Goal: Information Seeking & Learning: Get advice/opinions

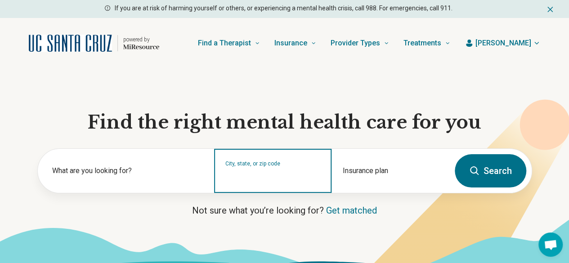
click at [281, 187] on div "City, state, or zip code" at bounding box center [272, 171] width 117 height 44
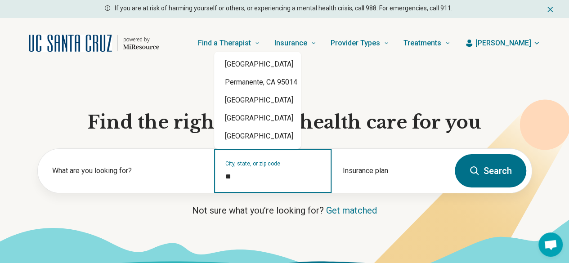
type input "*"
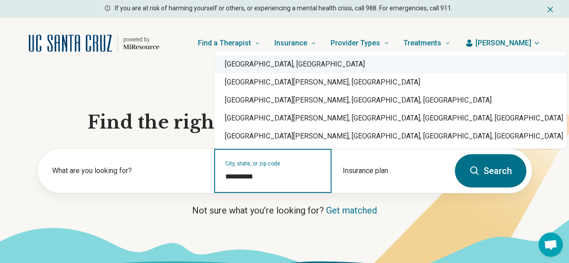
click at [284, 64] on div "Santa Cruz, CA" at bounding box center [390, 64] width 353 height 18
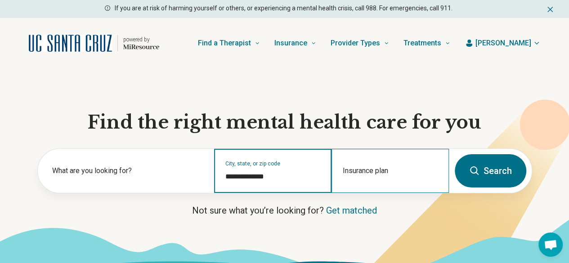
type input "**********"
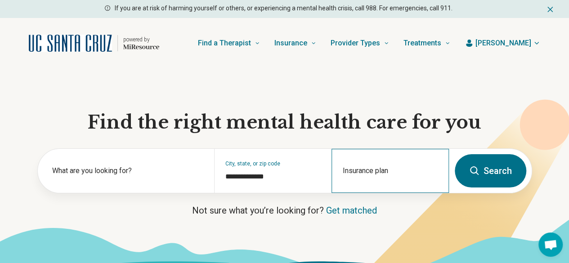
click at [386, 189] on div "Insurance plan" at bounding box center [390, 171] width 117 height 44
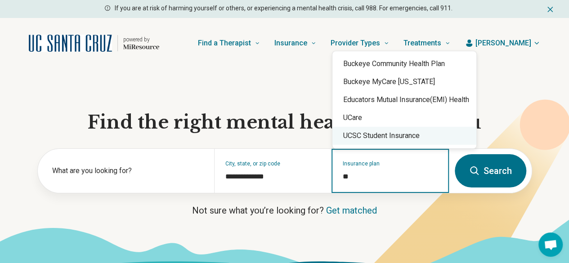
click at [385, 140] on div "UCSC Student Insurance" at bounding box center [405, 136] width 144 height 18
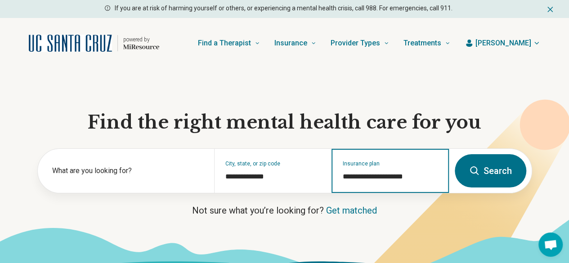
type input "**********"
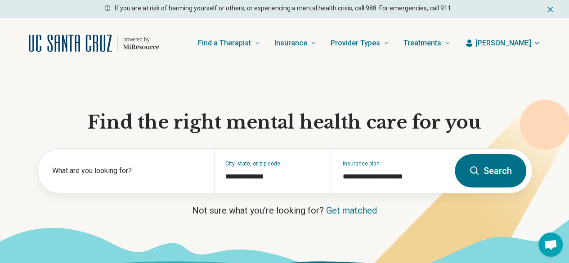
click at [467, 171] on button "Search" at bounding box center [491, 170] width 72 height 33
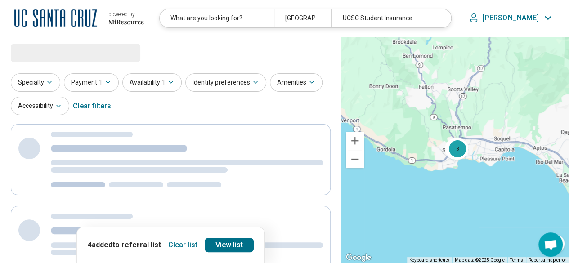
select select "***"
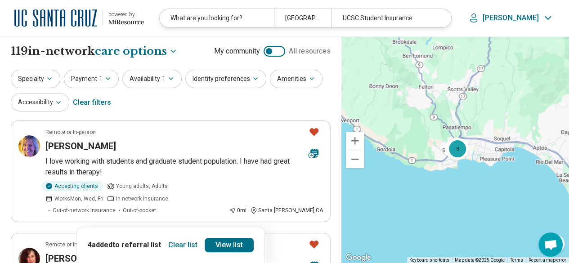
click at [175, 246] on button "Clear list" at bounding box center [183, 245] width 36 height 14
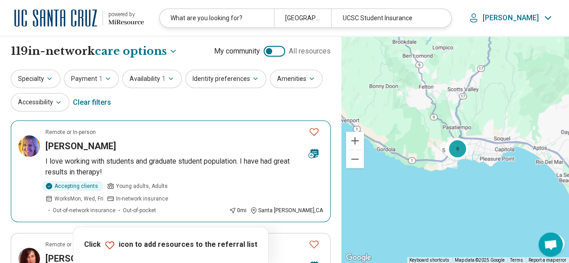
click at [156, 166] on p "I love working with students and graduate student population. I have had great …" at bounding box center [184, 167] width 278 height 22
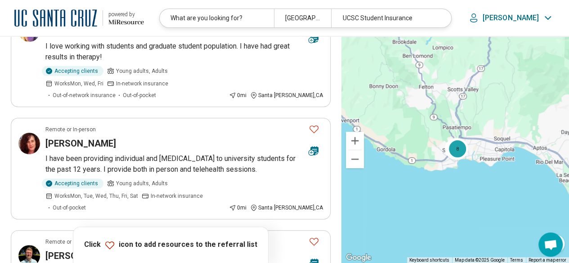
scroll to position [119, 0]
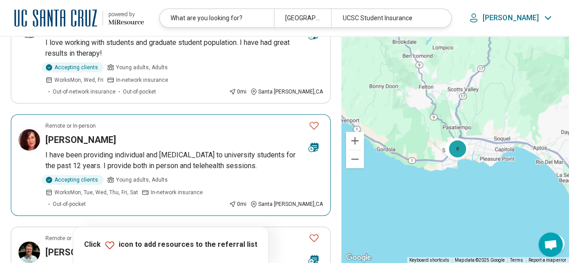
click at [75, 134] on h3 "Kimberly Prohaska" at bounding box center [80, 140] width 71 height 13
click at [315, 120] on icon "Favorite" at bounding box center [314, 125] width 11 height 11
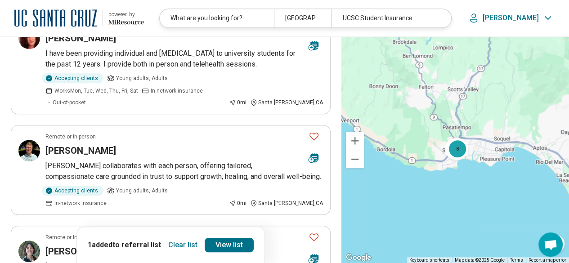
scroll to position [222, 0]
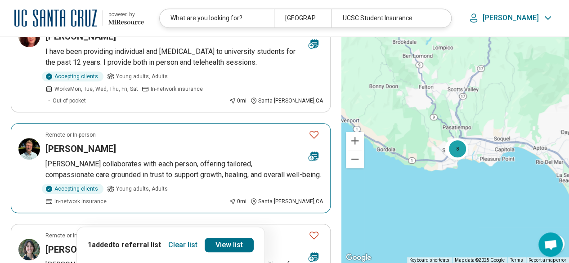
click at [83, 143] on h3 "Brennen Facchini" at bounding box center [80, 149] width 71 height 13
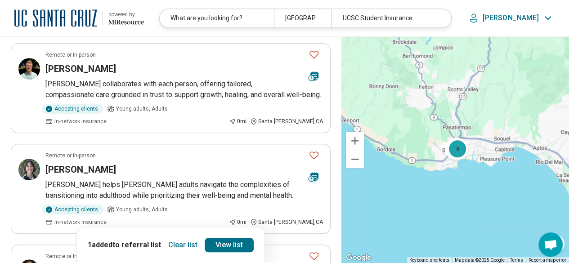
scroll to position [319, 0]
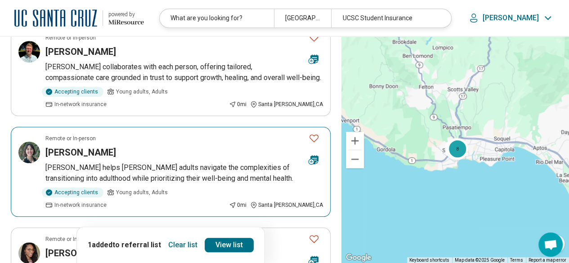
click at [64, 146] on h3 "Rachel Kast" at bounding box center [80, 152] width 71 height 13
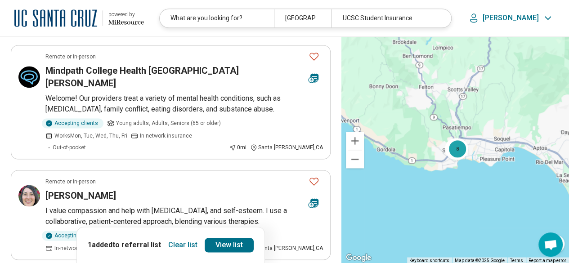
scroll to position [607, 0]
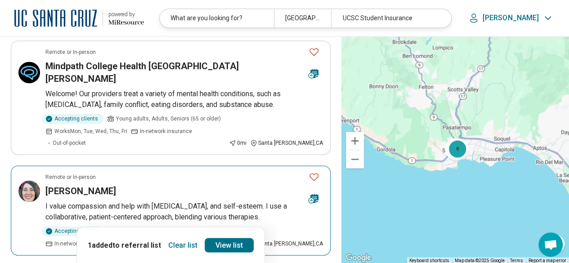
click at [59, 185] on h3 "Shauna Warda" at bounding box center [80, 191] width 71 height 13
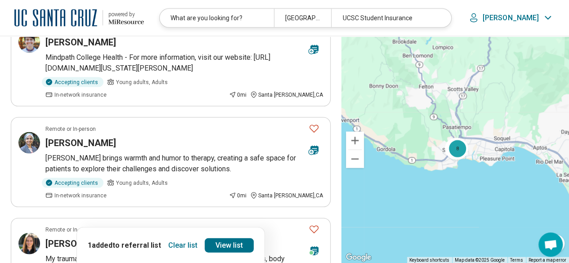
scroll to position [865, 0]
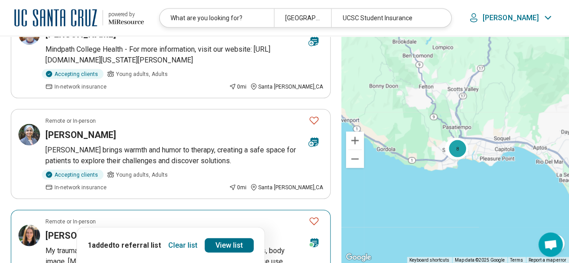
click at [85, 229] on h3 "Janelle Norman" at bounding box center [80, 235] width 71 height 13
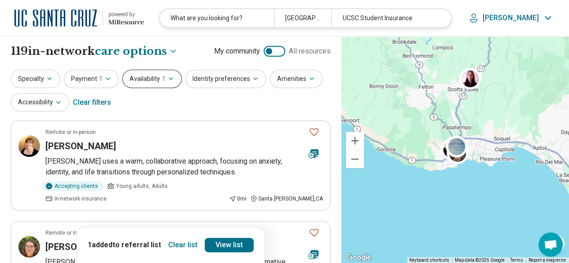
click at [173, 74] on button "Availability 1" at bounding box center [151, 79] width 59 height 18
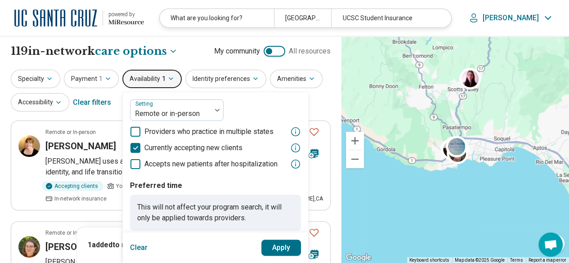
click at [312, 106] on div "Specialty Payment 1 Availability 1 Setting Remote or in-person Providers who pr…" at bounding box center [171, 92] width 320 height 44
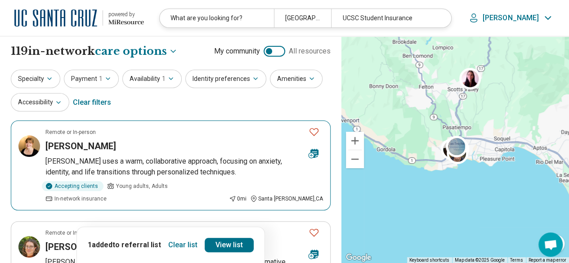
click at [82, 143] on h3 "Caitlin Carnegie" at bounding box center [80, 146] width 71 height 13
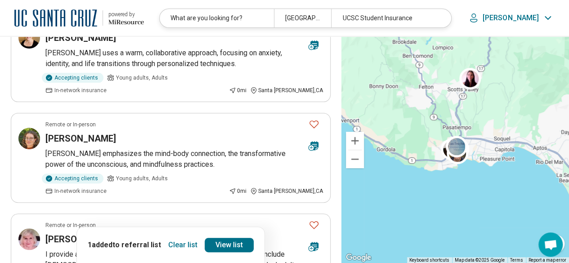
scroll to position [107, 0]
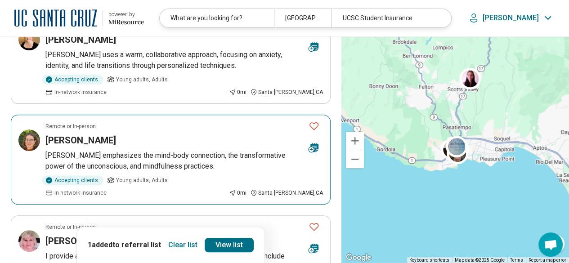
click at [87, 134] on h3 "Hannah Freund" at bounding box center [80, 140] width 71 height 13
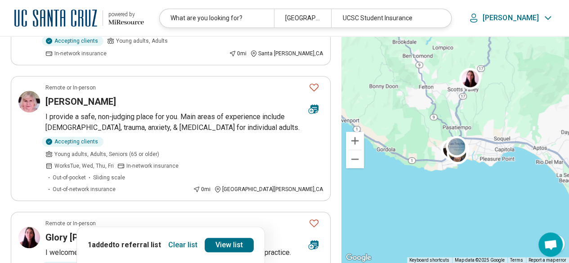
scroll to position [244, 0]
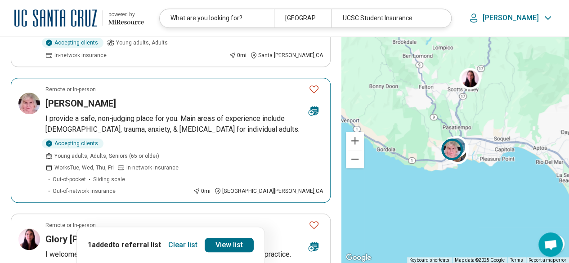
click at [91, 97] on h3 "Mariann Tymn" at bounding box center [80, 103] width 71 height 13
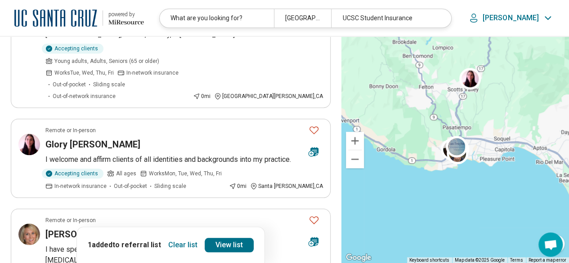
scroll to position [341, 0]
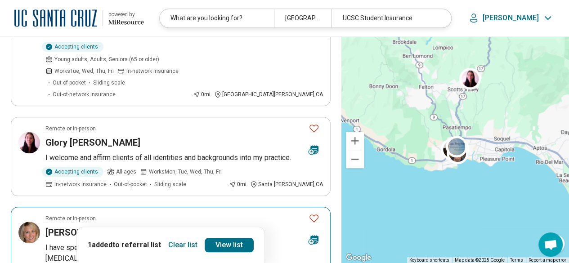
click at [90, 226] on h3 "Cassia Bloom" at bounding box center [80, 232] width 71 height 13
click at [314, 213] on icon "Favorite" at bounding box center [314, 218] width 11 height 11
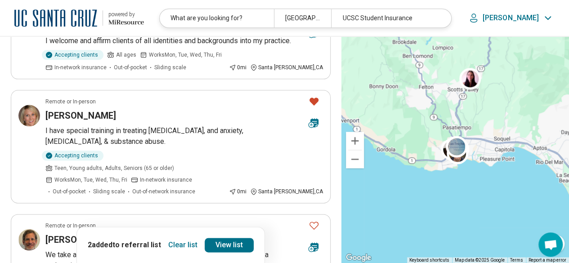
scroll to position [538, 0]
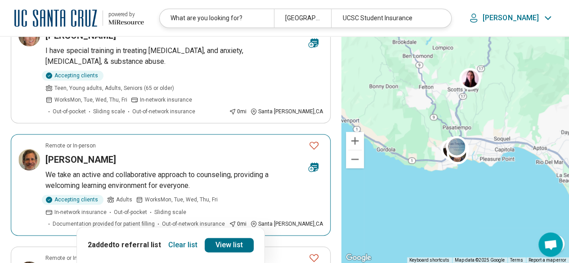
click at [70, 153] on h3 "Charles Wilkins" at bounding box center [80, 159] width 71 height 13
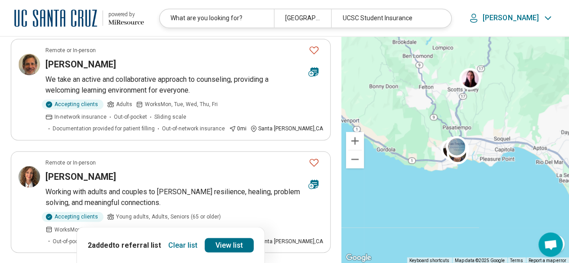
scroll to position [635, 0]
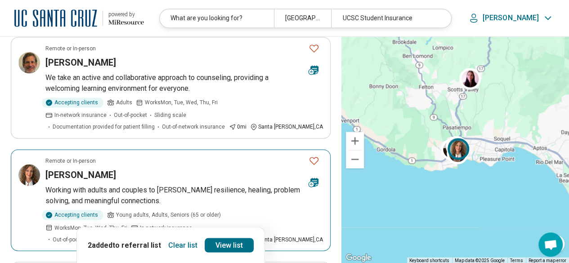
click at [81, 169] on h3 "Jennifer Shedd" at bounding box center [80, 175] width 71 height 13
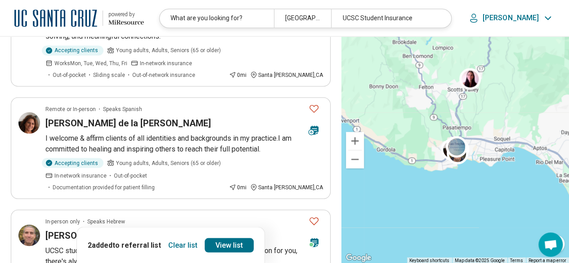
scroll to position [804, 0]
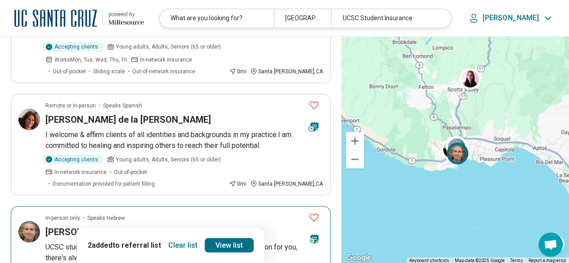
click at [86, 225] on h3 "Asher Brauner" at bounding box center [80, 231] width 71 height 13
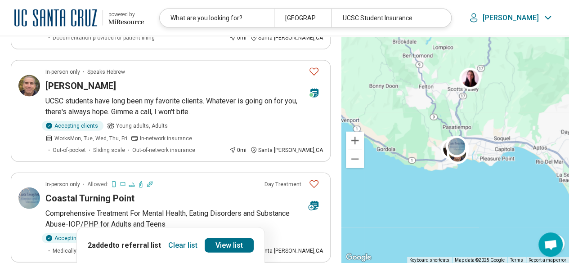
scroll to position [955, 0]
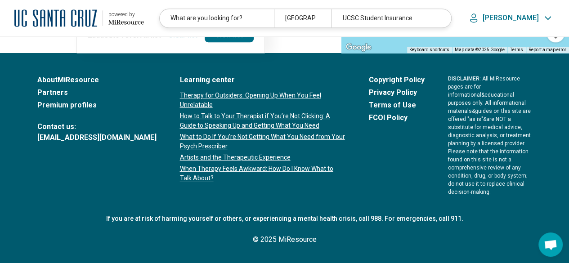
scroll to position [0, 0]
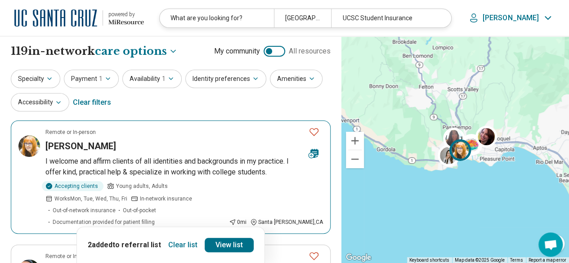
click at [65, 146] on h3 "Terri Drake" at bounding box center [80, 146] width 71 height 13
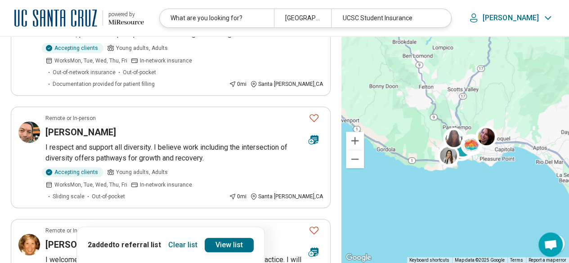
scroll to position [140, 0]
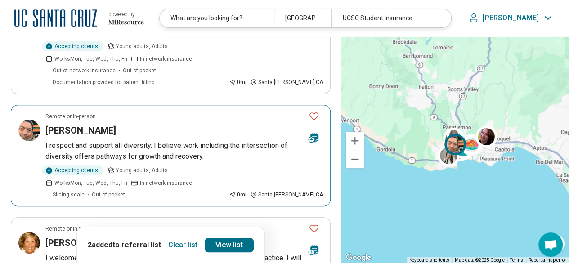
click at [108, 124] on h3 "Daniel Christopher Dailey" at bounding box center [80, 130] width 71 height 13
click at [314, 111] on icon "Favorite" at bounding box center [314, 116] width 11 height 11
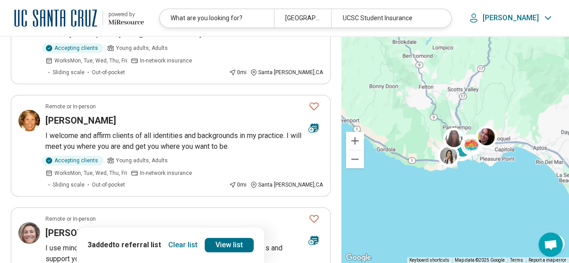
scroll to position [264, 0]
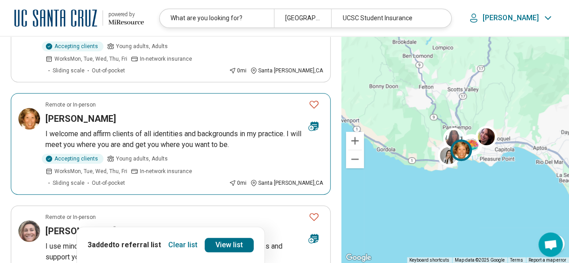
click at [96, 112] on h3 "Shanowa Simington" at bounding box center [80, 118] width 71 height 13
click at [312, 99] on icon "Favorite" at bounding box center [314, 104] width 11 height 11
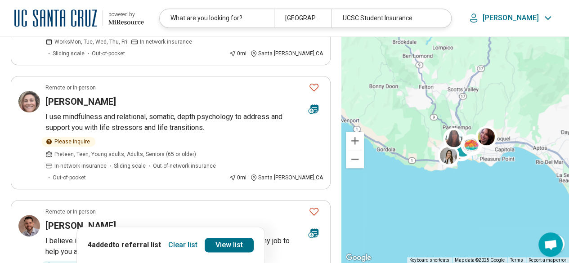
scroll to position [418, 0]
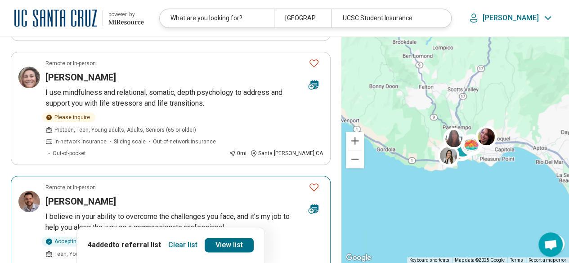
click at [67, 195] on h3 "Darrin Scott" at bounding box center [80, 201] width 71 height 13
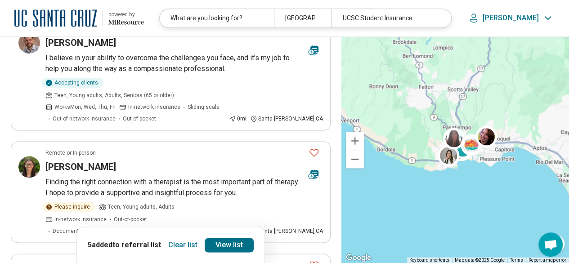
scroll to position [580, 0]
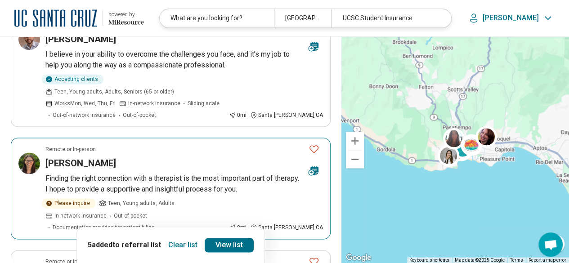
click at [87, 157] on h3 "Carly Perlman" at bounding box center [80, 163] width 71 height 13
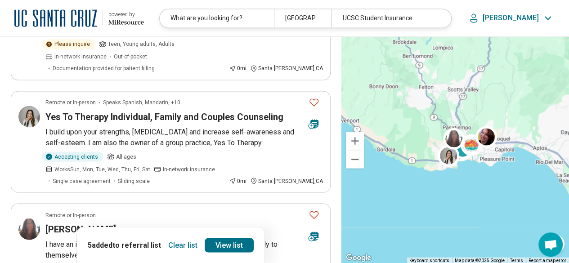
scroll to position [742, 0]
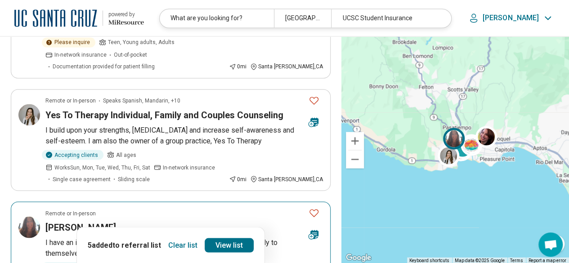
click at [66, 221] on h3 "Sharon Nash" at bounding box center [80, 227] width 71 height 13
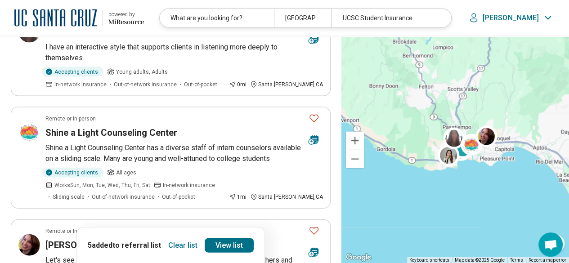
scroll to position [933, 0]
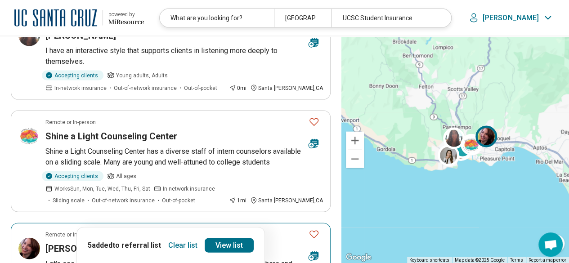
click at [68, 243] on h3 "Renee Lion" at bounding box center [90, 249] width 90 height 13
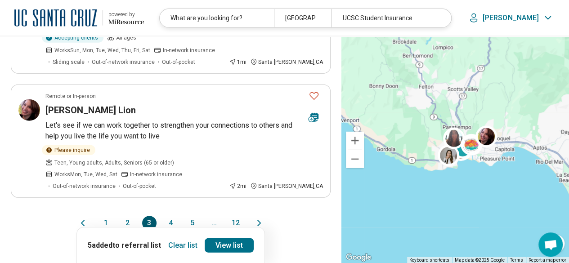
scroll to position [1068, 0]
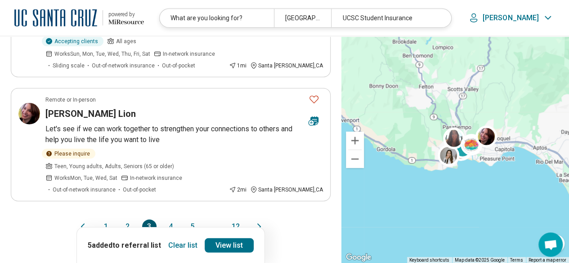
click at [171, 220] on button "4" at bounding box center [171, 227] width 14 height 14
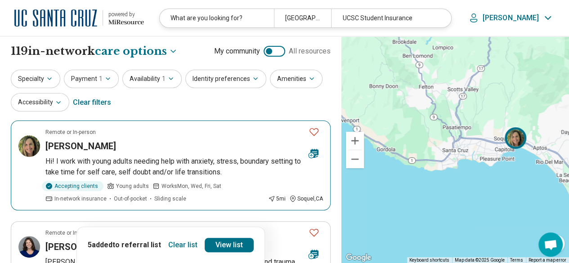
click at [72, 144] on h3 "Jessica Murphy" at bounding box center [80, 146] width 71 height 13
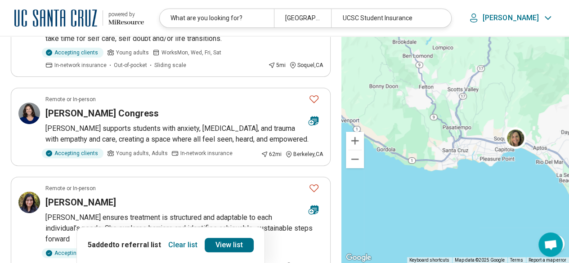
scroll to position [146, 0]
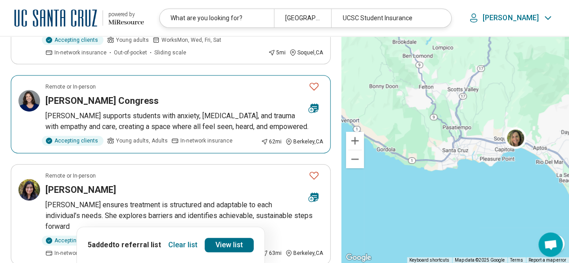
click at [81, 101] on h3 "Susanne Congress" at bounding box center [101, 100] width 113 height 13
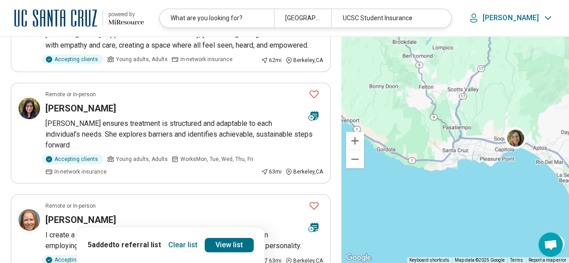
scroll to position [229, 0]
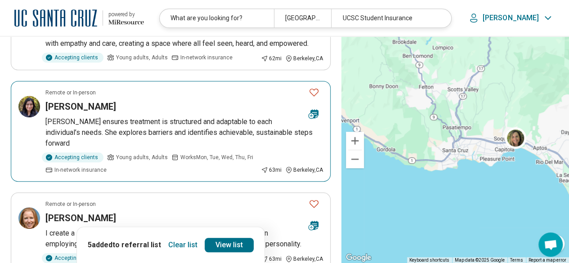
click at [71, 107] on h3 "Laura Hernandez" at bounding box center [80, 106] width 71 height 13
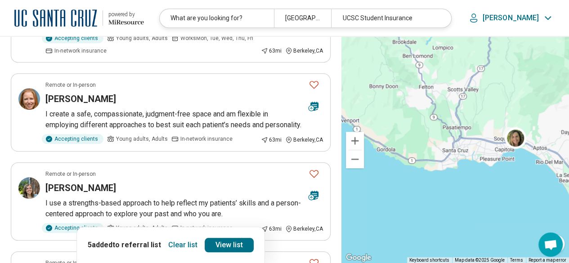
scroll to position [350, 0]
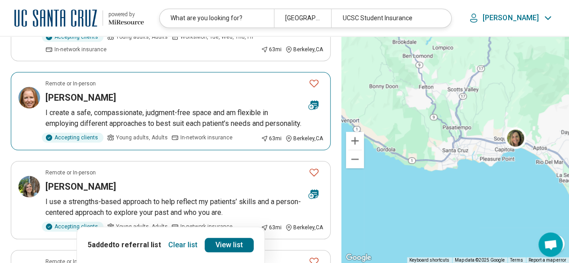
click at [66, 91] on h3 "Jamie Sansivero" at bounding box center [80, 97] width 71 height 13
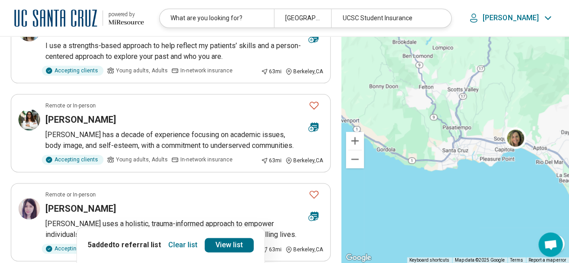
scroll to position [505, 0]
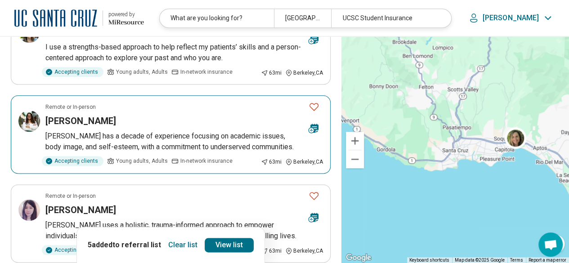
click at [105, 117] on article "Remote or In-person Amber Boyd Amber has a decade of experience focusing on aca…" at bounding box center [171, 134] width 320 height 78
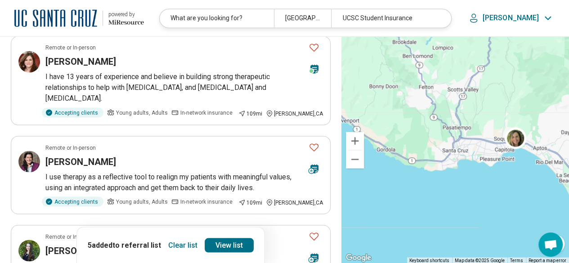
scroll to position [741, 0]
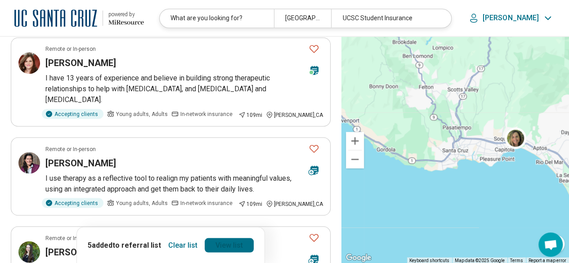
click at [226, 246] on link "View list" at bounding box center [229, 245] width 49 height 14
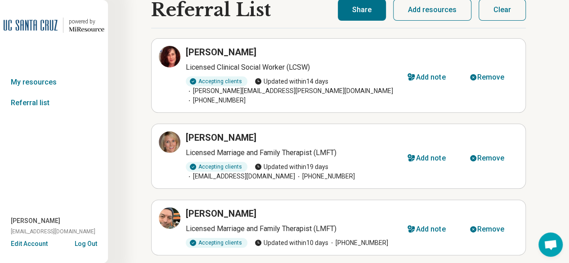
scroll to position [15, 0]
select select "***"
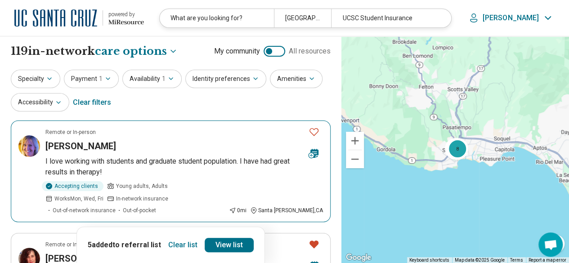
click at [106, 149] on h3 "[PERSON_NAME]" at bounding box center [80, 146] width 71 height 13
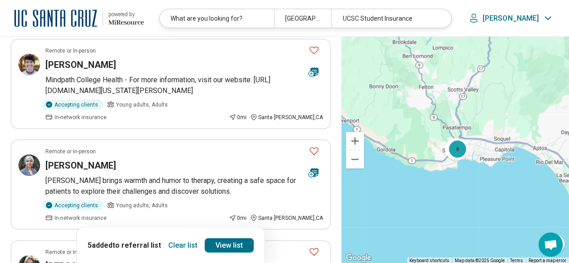
scroll to position [860, 0]
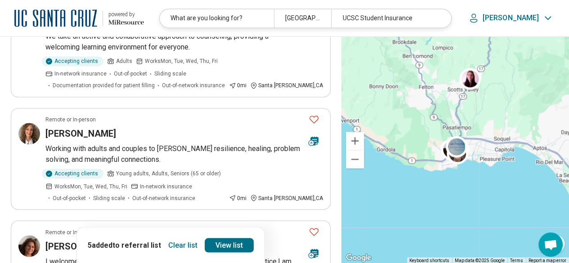
scroll to position [674, 0]
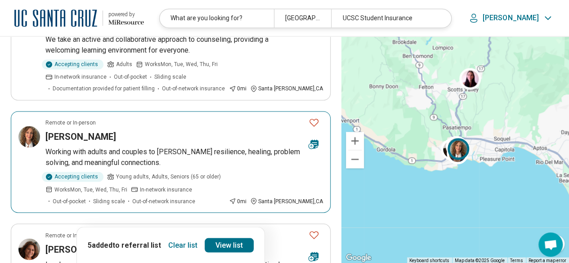
click at [76, 130] on h3 "Jennifer Shedd" at bounding box center [80, 136] width 71 height 13
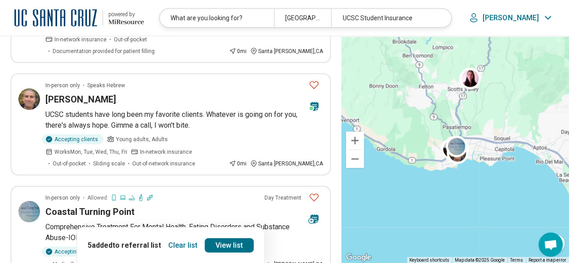
scroll to position [955, 0]
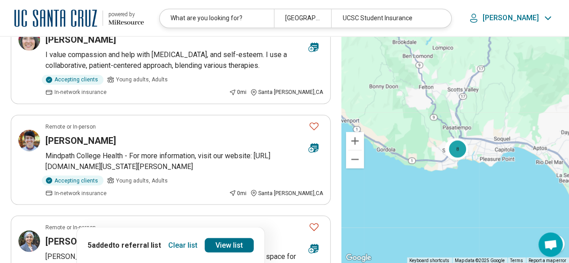
scroll to position [863, 0]
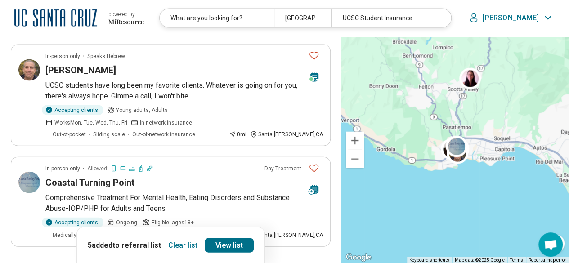
scroll to position [980, 0]
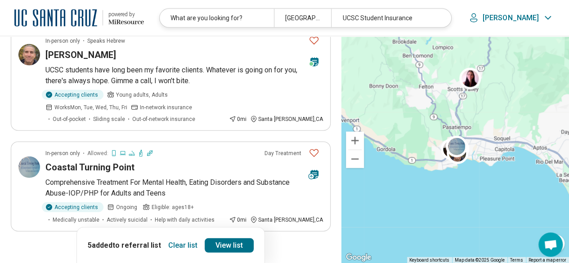
click at [154, 250] on button "3" at bounding box center [149, 257] width 14 height 14
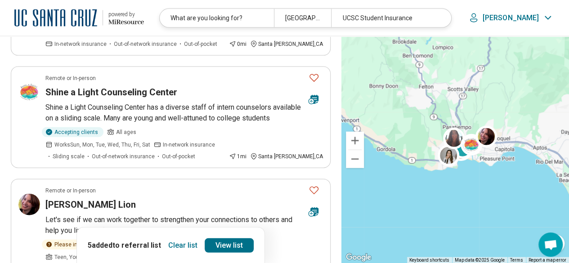
scroll to position [976, 0]
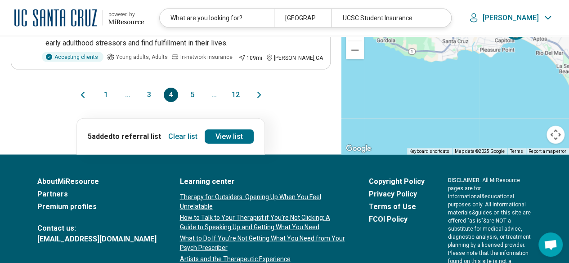
scroll to position [0, 0]
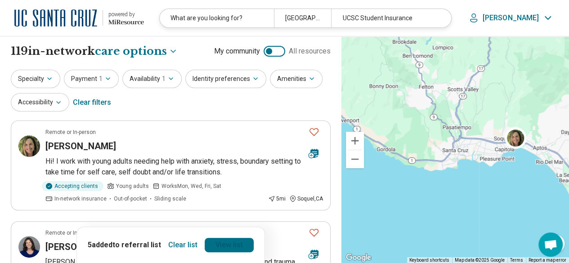
click at [219, 243] on link "View list" at bounding box center [229, 245] width 49 height 14
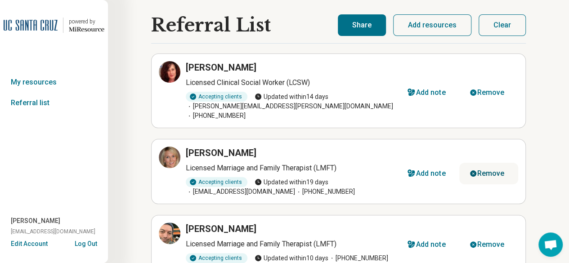
click at [491, 170] on div "Remove" at bounding box center [490, 173] width 27 height 7
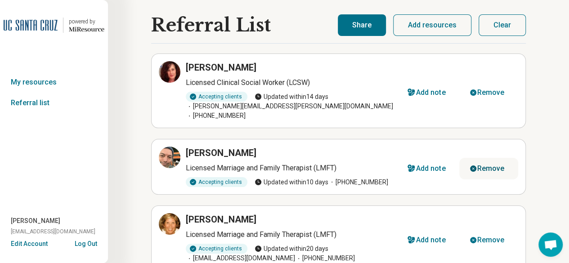
click at [473, 166] on icon "button" at bounding box center [473, 169] width 6 height 6
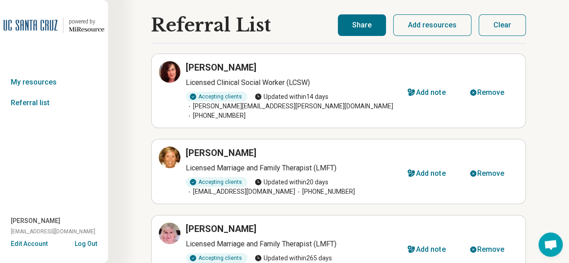
select select "***"
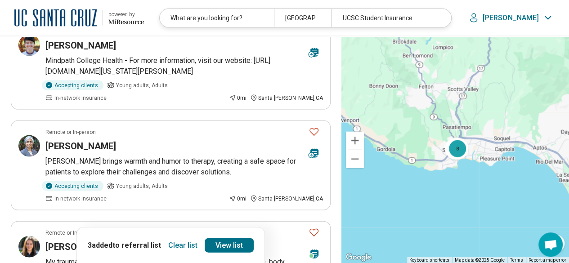
scroll to position [856, 0]
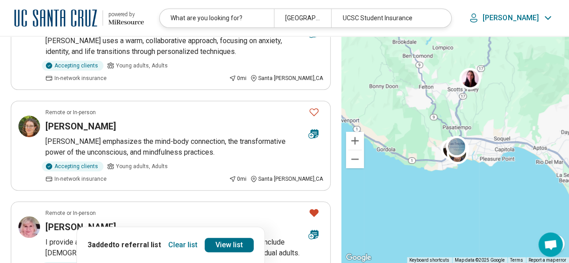
scroll to position [122, 0]
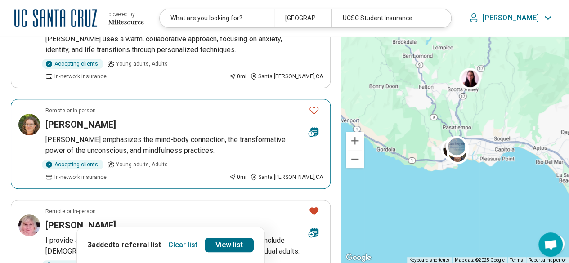
click at [315, 105] on icon "Favorite" at bounding box center [314, 110] width 11 height 11
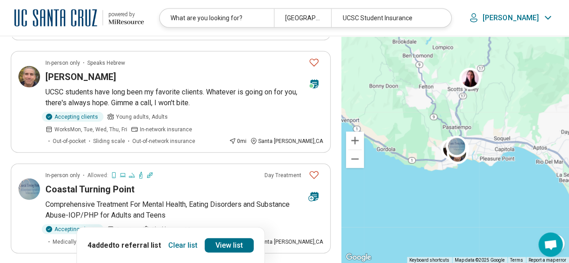
scroll to position [982, 0]
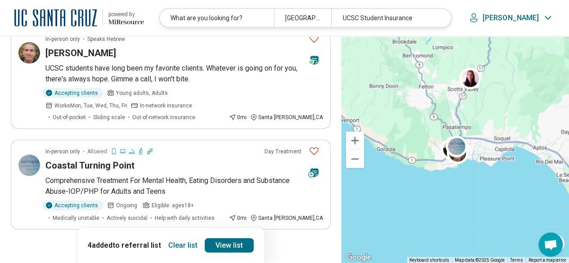
click at [151, 248] on button "3" at bounding box center [149, 255] width 14 height 14
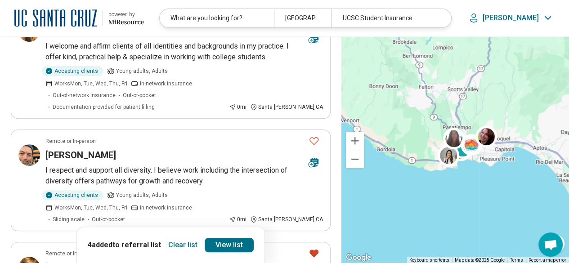
scroll to position [119, 0]
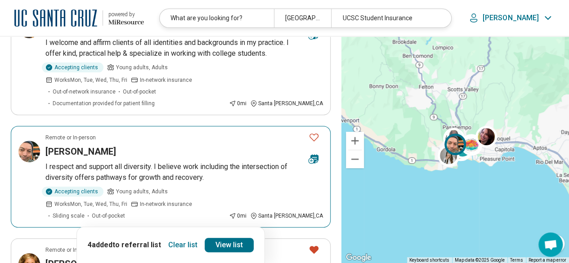
click at [314, 132] on icon "Favorite" at bounding box center [314, 137] width 11 height 11
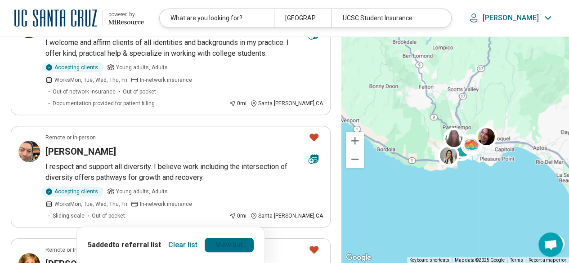
click at [220, 243] on link "View list" at bounding box center [229, 245] width 49 height 14
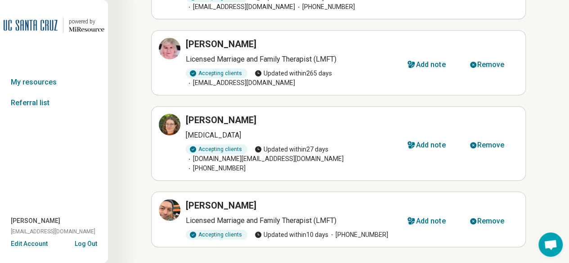
scroll to position [190, 0]
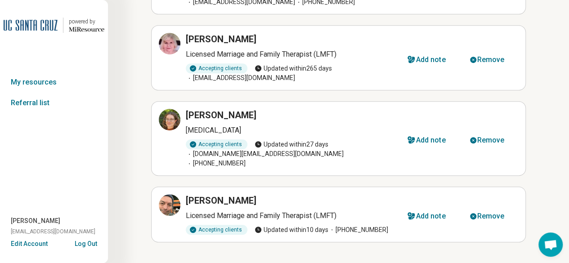
drag, startPoint x: 353, startPoint y: 114, endPoint x: 285, endPoint y: 121, distance: 68.3
click at [285, 121] on div "Hannah Freund Psychologist Accepting clients Updated within 27 days santacruz.c…" at bounding box center [278, 138] width 238 height 59
click at [285, 125] on p "Psychologist" at bounding box center [291, 130] width 211 height 11
click at [195, 109] on h3 "Hannah Freund" at bounding box center [221, 115] width 71 height 13
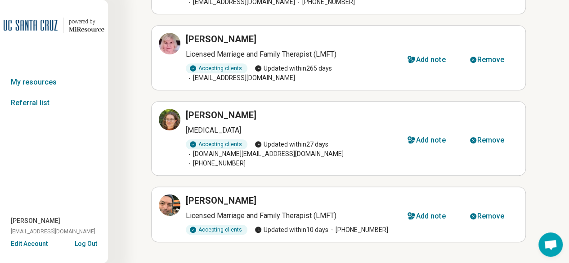
click at [556, 148] on div "Referral List Kimberly Prohaska Licensed Clinical Social Worker (LCSW) Acceptin…" at bounding box center [338, 47] width 461 height 474
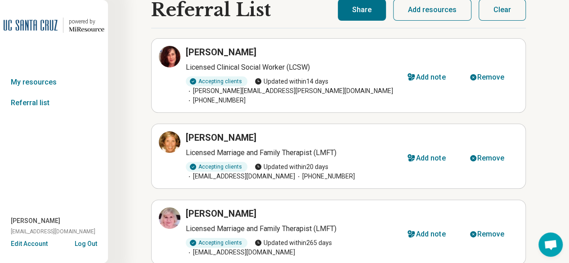
scroll to position [0, 0]
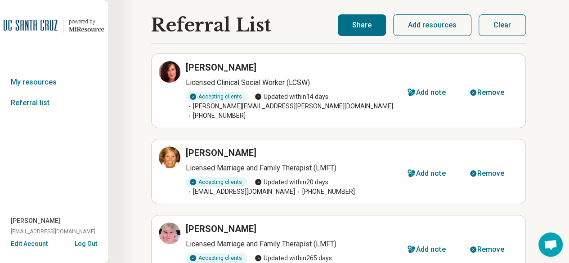
drag, startPoint x: 305, startPoint y: 63, endPoint x: 303, endPoint y: 86, distance: 23.5
click at [303, 86] on div "Kimberly Prohaska Licensed Clinical Social Worker (LCSW) Accepting clients Upda…" at bounding box center [278, 90] width 238 height 59
click at [333, 86] on p "Licensed Clinical Social Worker (LCSW)" at bounding box center [291, 82] width 211 height 11
click at [433, 28] on button "Add resources" at bounding box center [432, 25] width 78 height 22
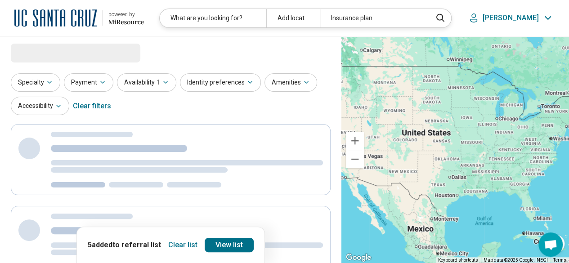
select select "***"
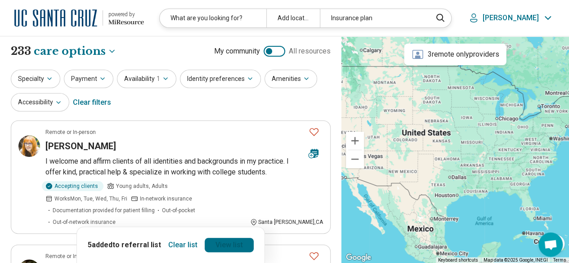
click at [228, 245] on link "View list" at bounding box center [229, 245] width 49 height 14
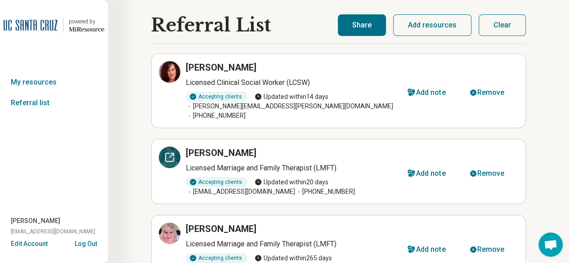
click at [171, 152] on icon at bounding box center [169, 157] width 11 height 11
click at [357, 31] on button "Share" at bounding box center [362, 25] width 48 height 22
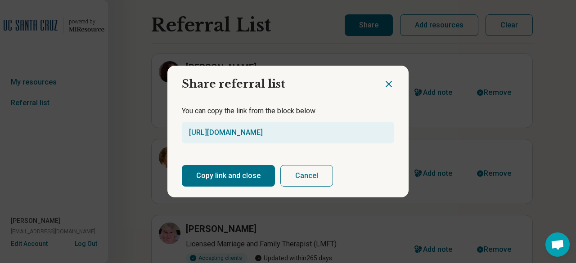
click at [258, 180] on button "Copy link and close" at bounding box center [228, 176] width 93 height 22
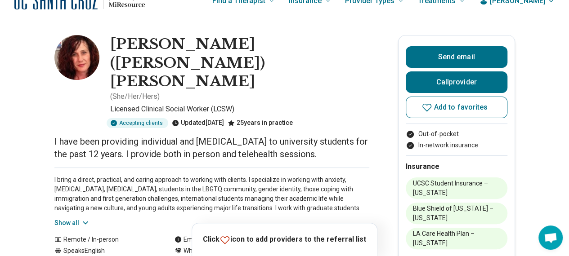
scroll to position [19, 0]
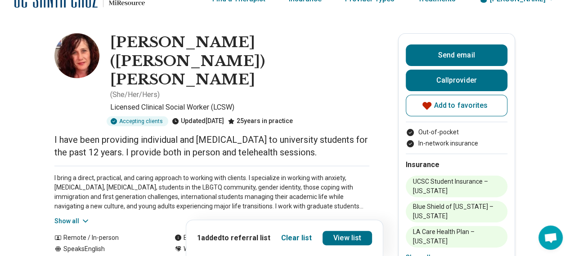
click at [75, 217] on button "Show all" at bounding box center [72, 221] width 36 height 9
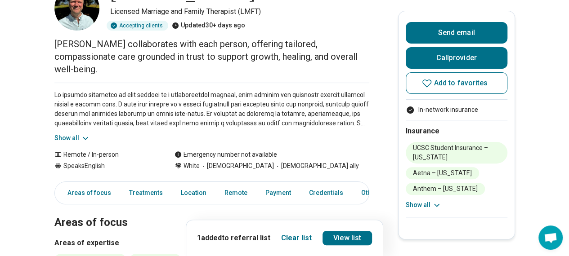
scroll to position [68, 0]
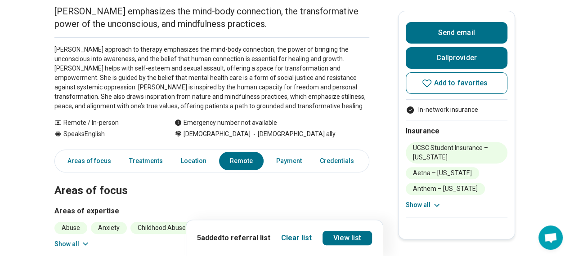
scroll to position [101, 0]
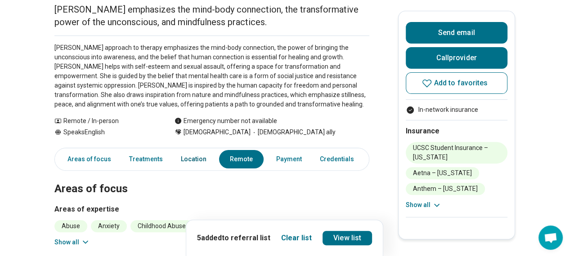
click at [188, 162] on link "Location" at bounding box center [193, 159] width 36 height 18
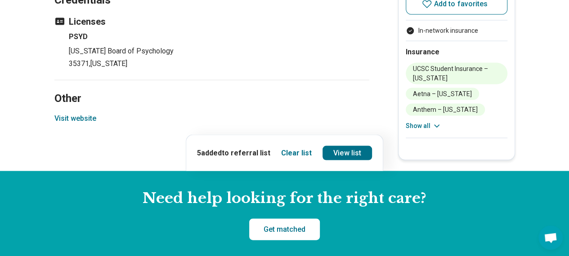
scroll to position [13, 0]
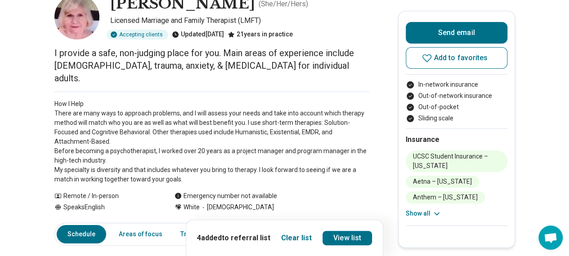
scroll to position [55, 0]
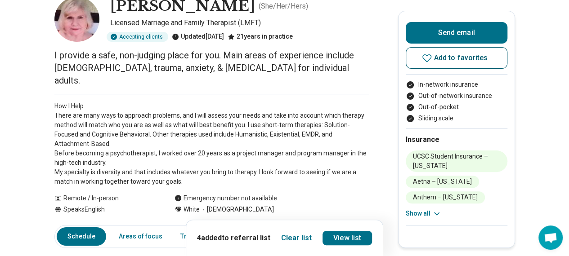
click at [457, 59] on span "Add to favorites" at bounding box center [461, 57] width 54 height 7
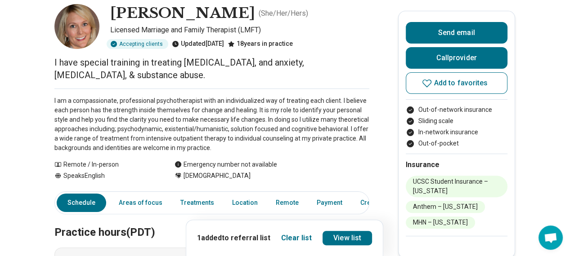
scroll to position [50, 0]
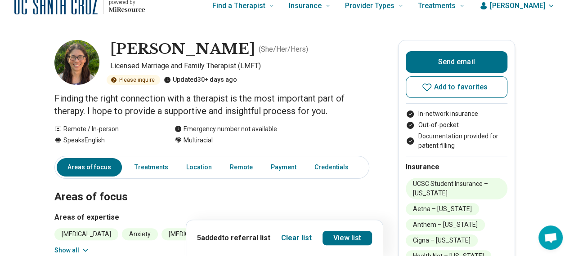
scroll to position [11, 0]
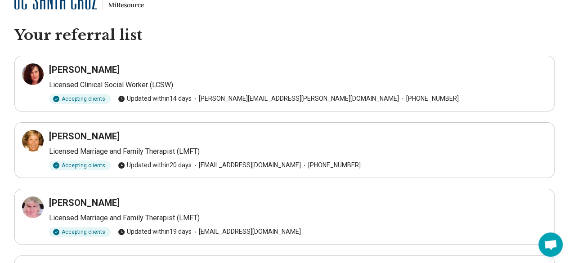
scroll to position [17, 0]
